Goal: Find contact information: Find contact information

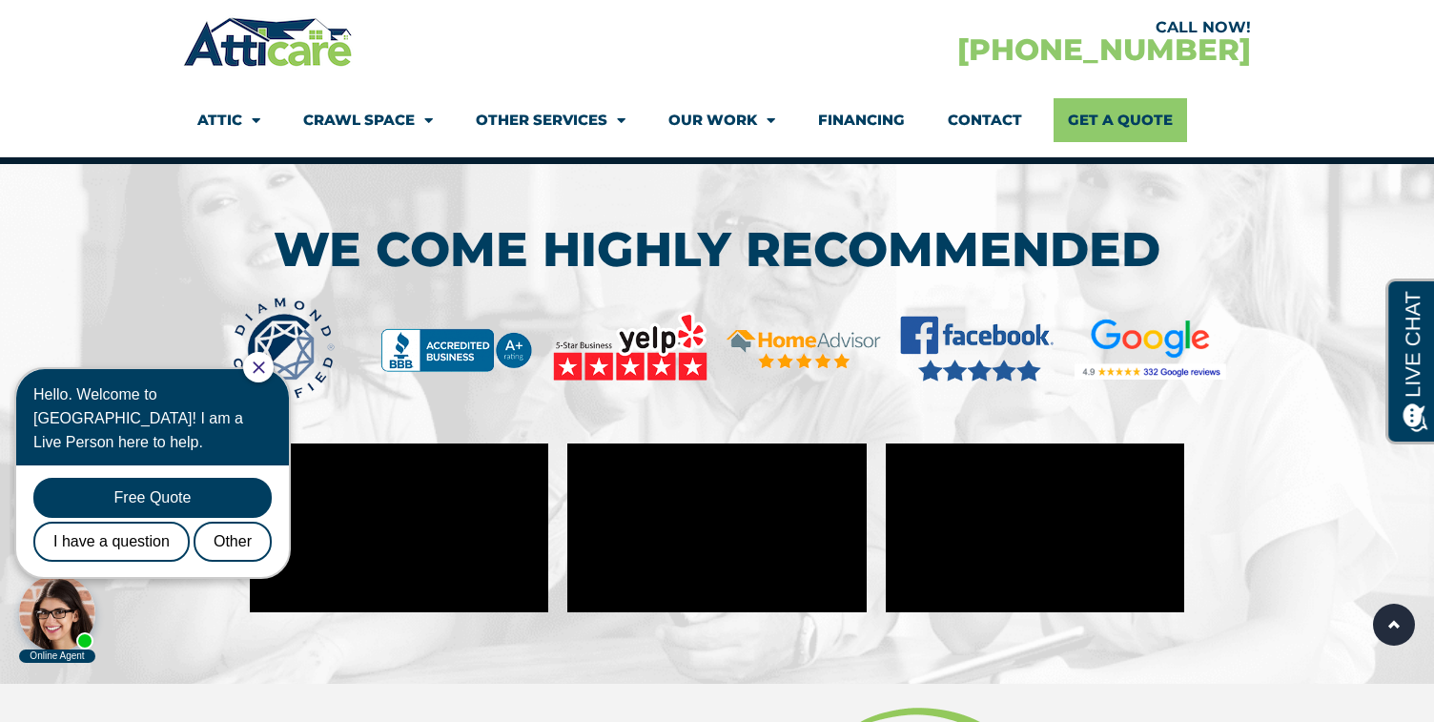
scroll to position [8443, 0]
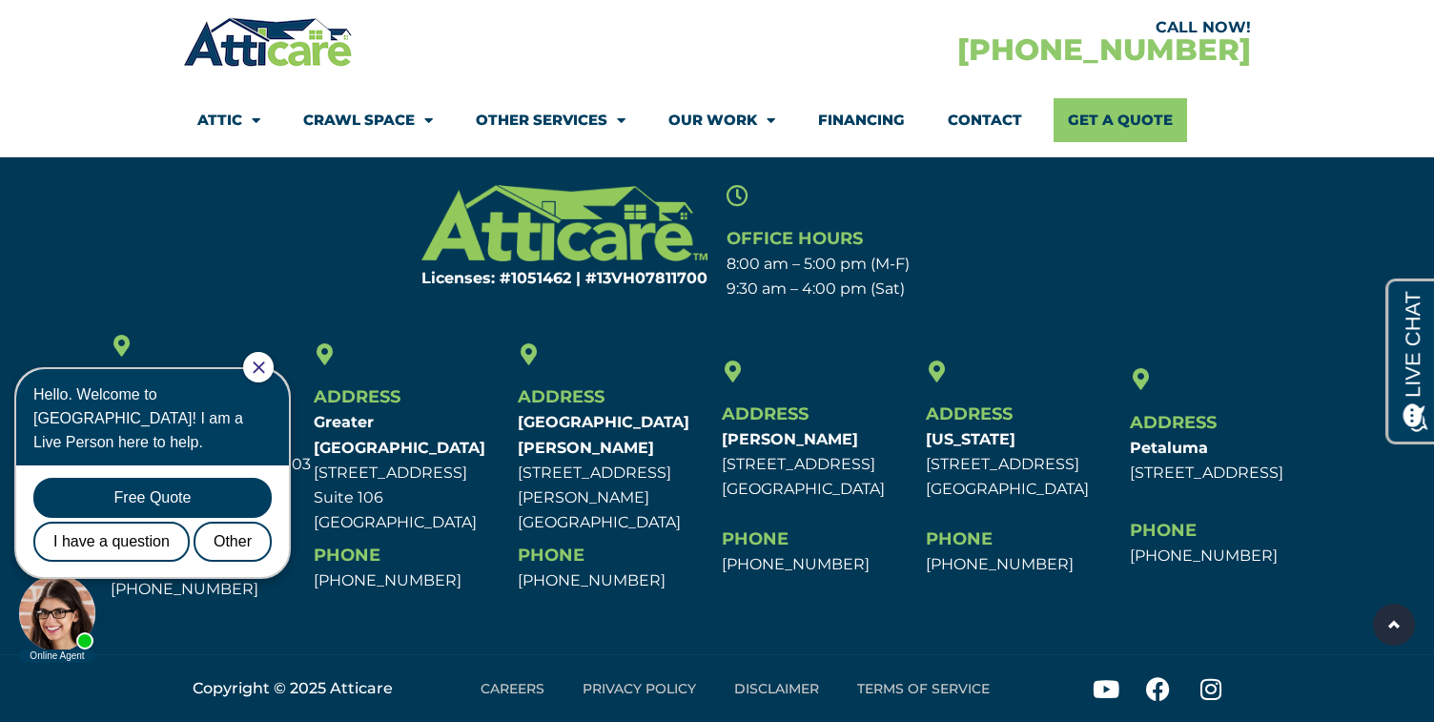
click at [264, 371] on icon "Close Chat" at bounding box center [258, 366] width 11 height 11
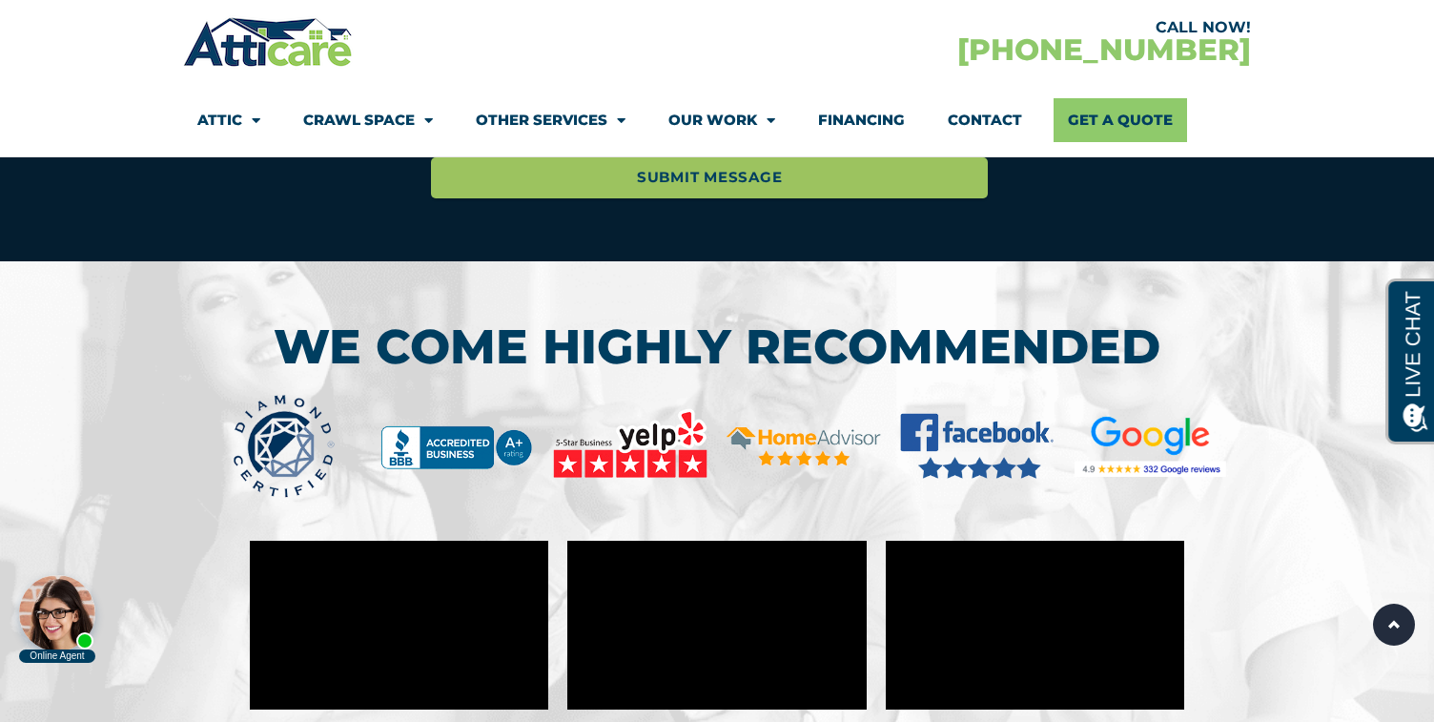
scroll to position [6792, 0]
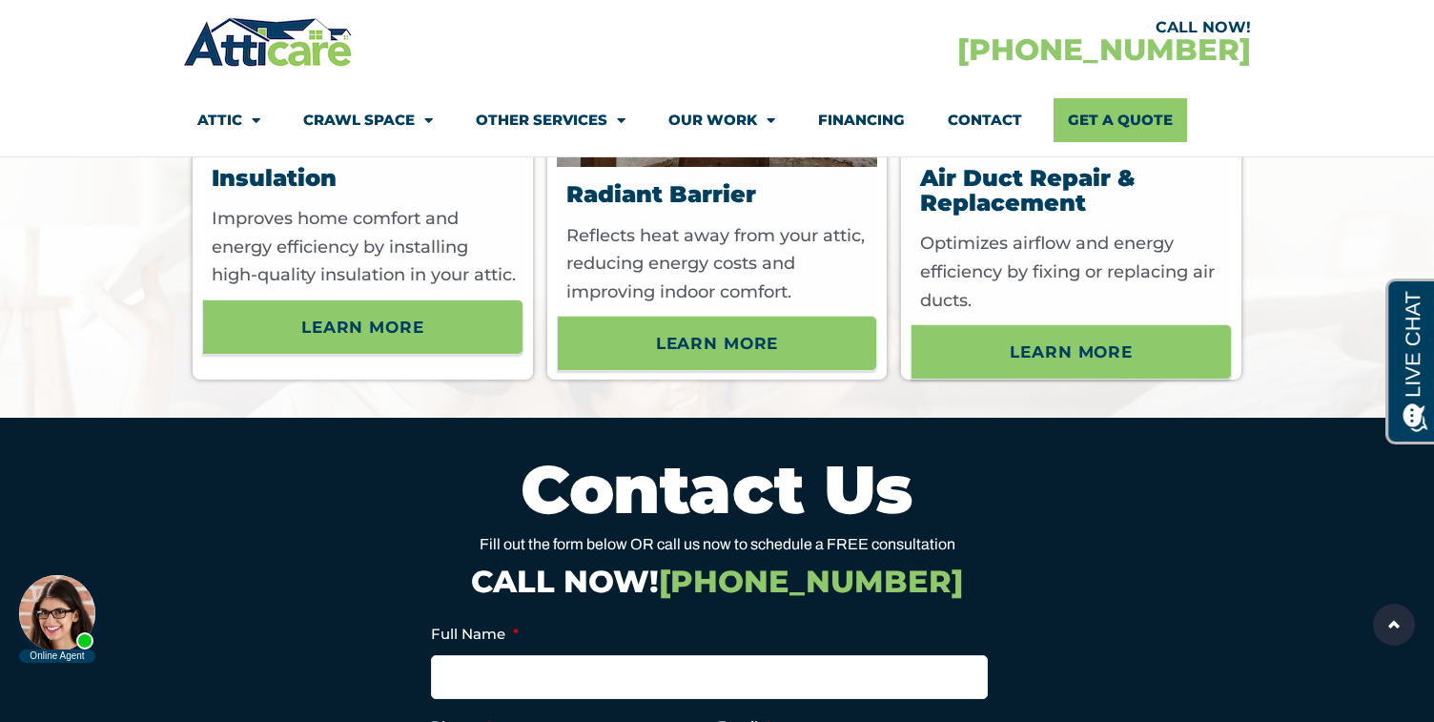
scroll to position [6355, 0]
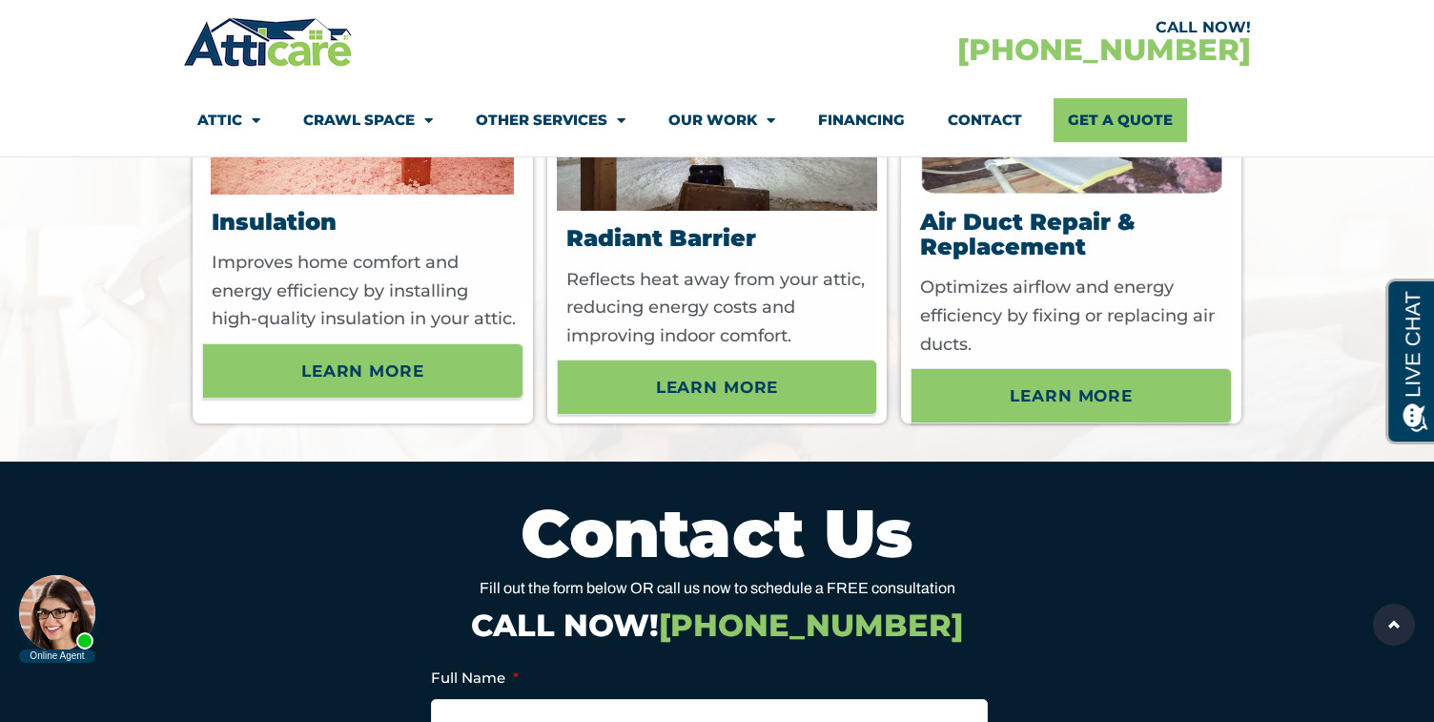
click at [800, 42] on div "CALL NOW! 1-888-743-7243" at bounding box center [984, 41] width 534 height 55
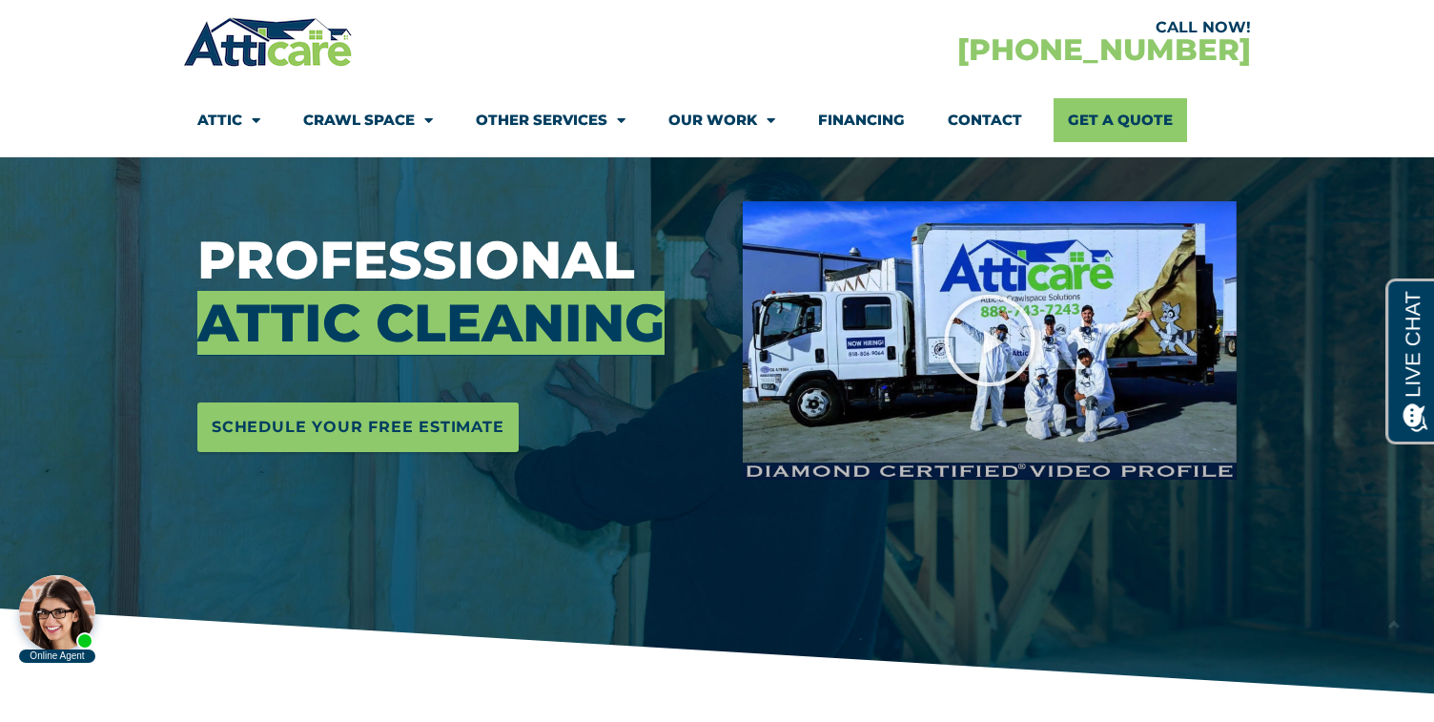
scroll to position [243, 0]
